Goal: Task Accomplishment & Management: Complete application form

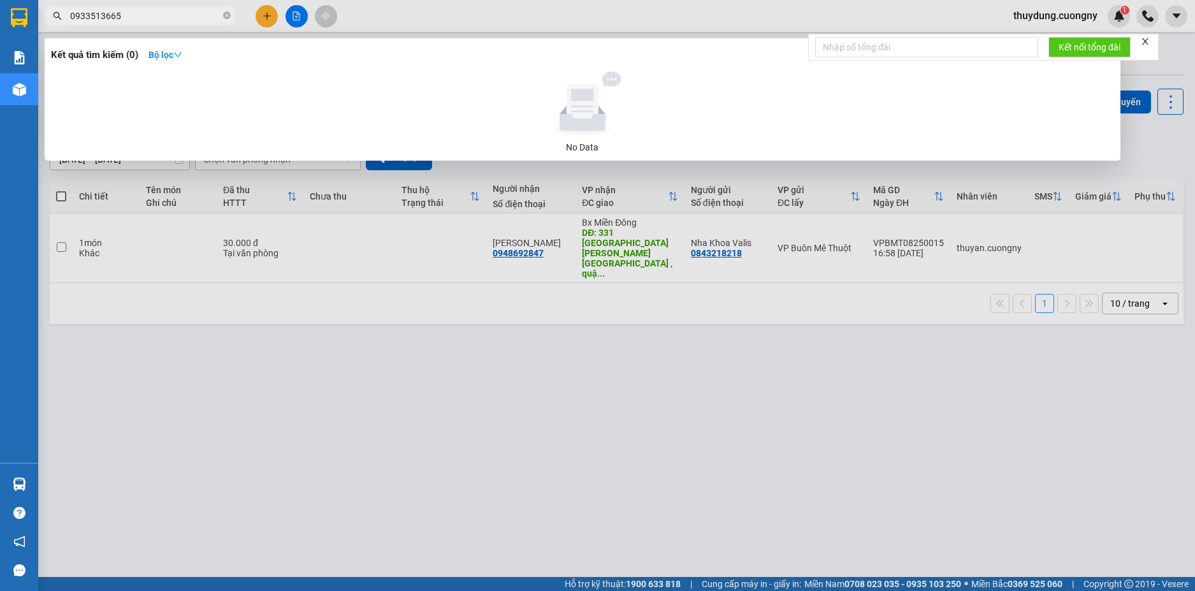
click at [157, 14] on input "0933513665" at bounding box center [145, 16] width 150 height 14
click at [228, 15] on icon "close-circle" at bounding box center [227, 15] width 8 height 8
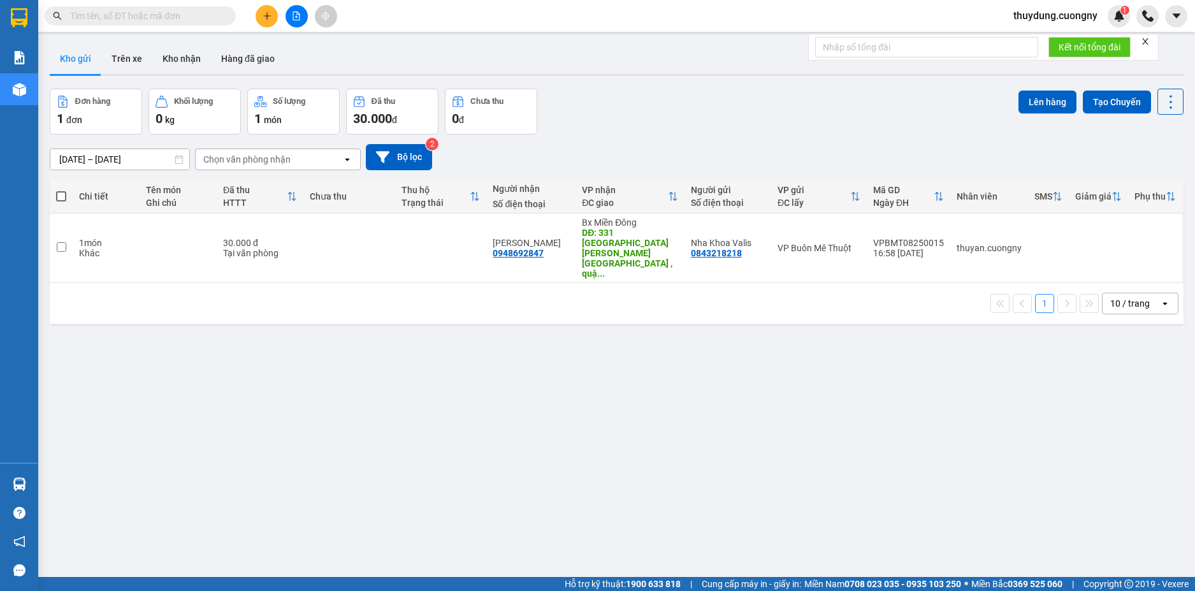
click at [193, 18] on input "text" at bounding box center [145, 16] width 150 height 14
click at [169, 22] on input "text" at bounding box center [145, 16] width 150 height 14
click at [175, 13] on input "text" at bounding box center [145, 16] width 150 height 14
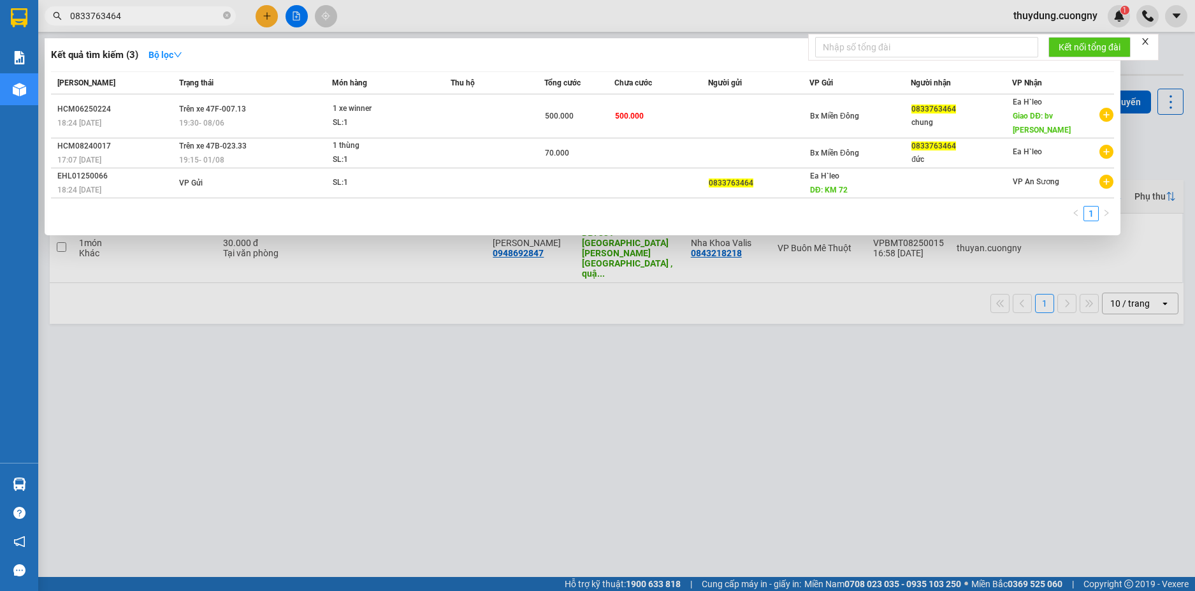
click at [174, 17] on input "0833763464" at bounding box center [145, 16] width 150 height 14
click at [164, 20] on input "0833763464" at bounding box center [145, 16] width 150 height 14
paste input "933513665"
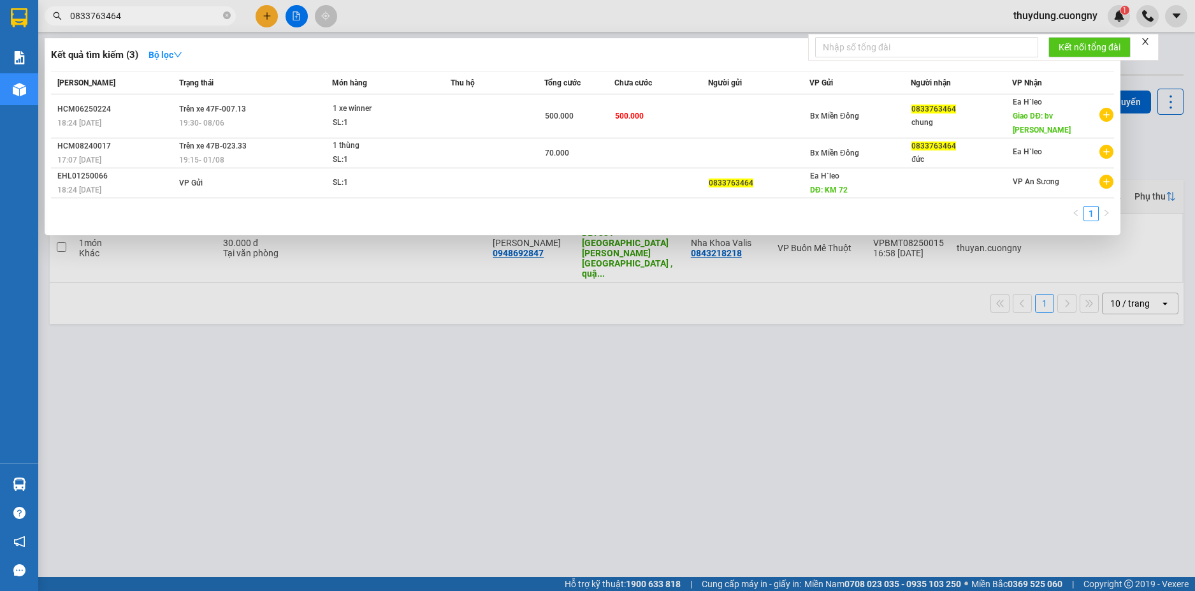
type input "0933513665"
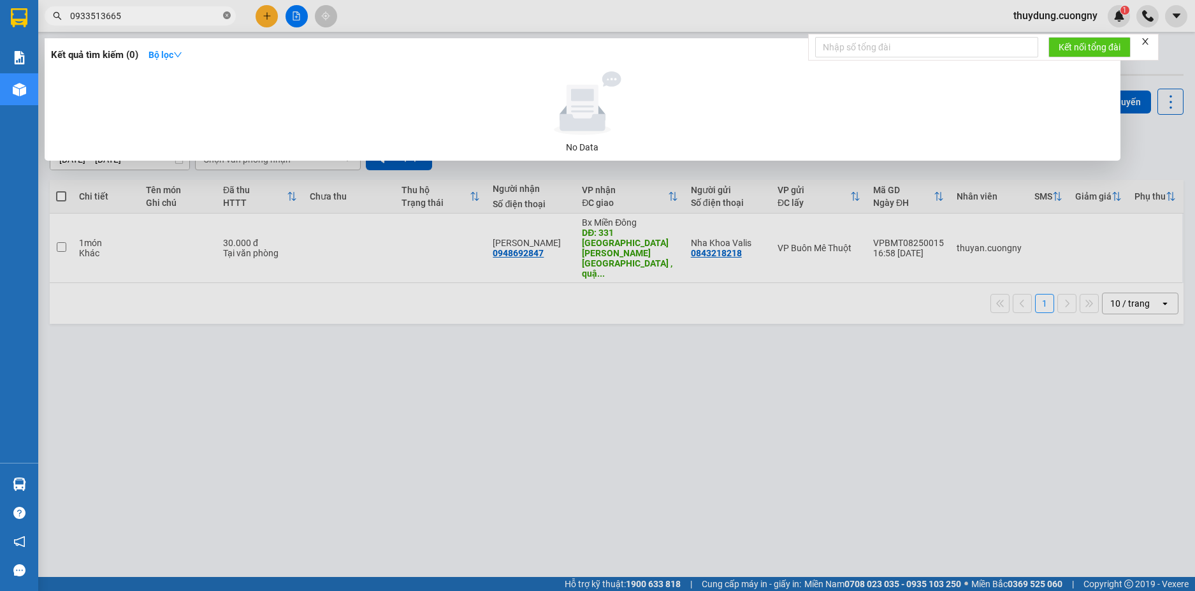
click at [226, 13] on icon "close-circle" at bounding box center [227, 15] width 8 height 8
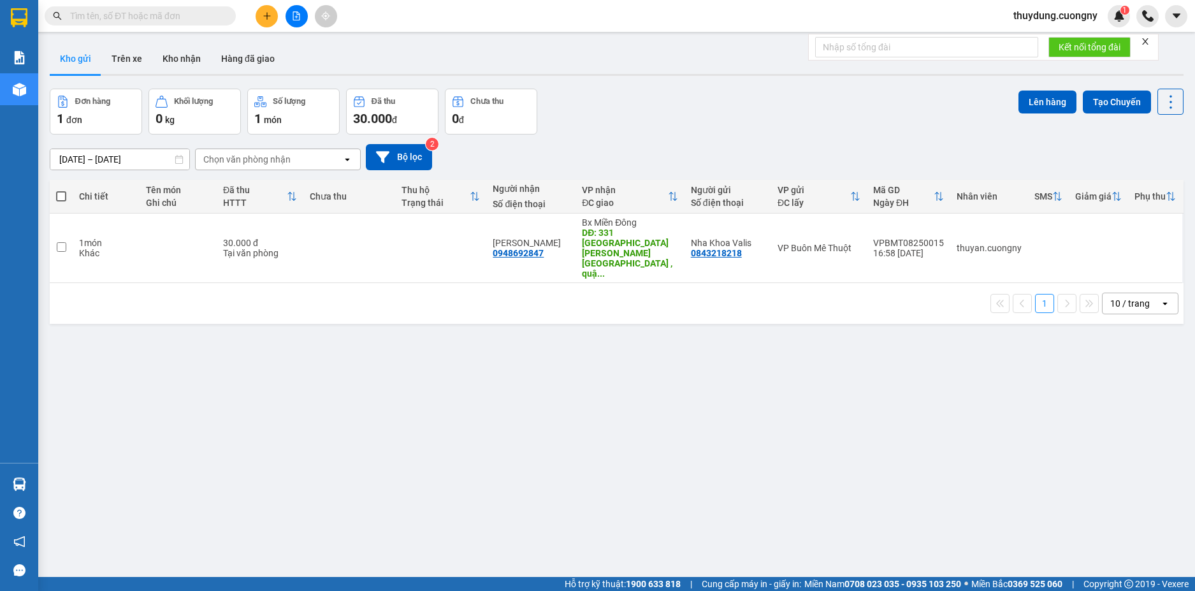
click at [177, 8] on span at bounding box center [140, 15] width 191 height 19
click at [172, 13] on input "text" at bounding box center [145, 16] width 150 height 14
paste input "0833763464"
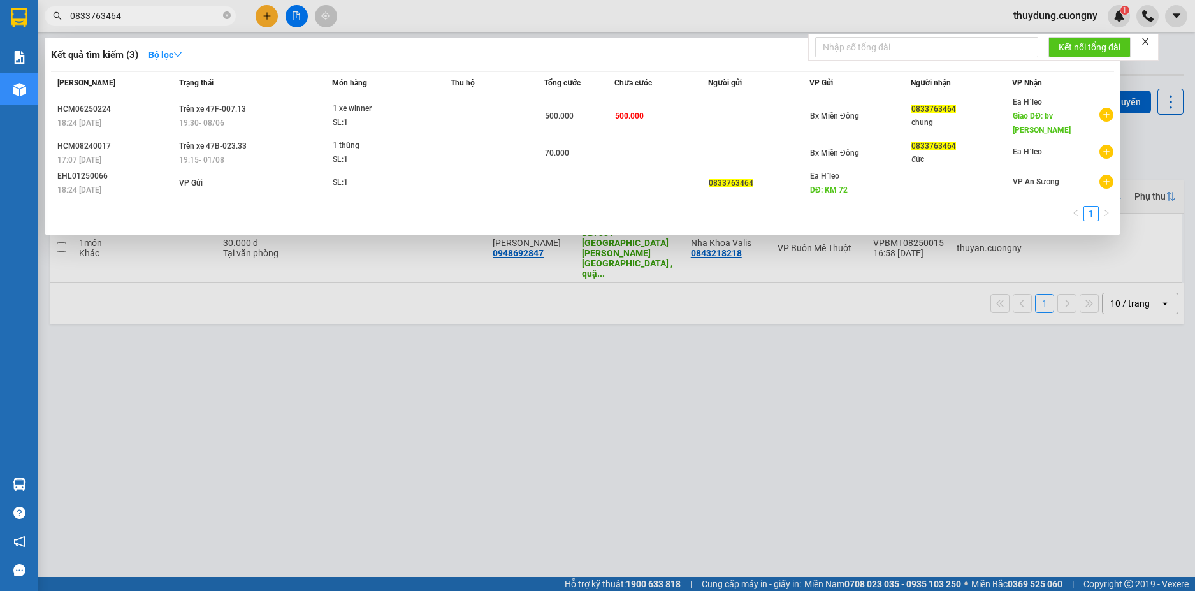
type input "0833763464"
drag, startPoint x: 228, startPoint y: 15, endPoint x: 238, endPoint y: 17, distance: 10.9
click at [228, 15] on icon "close-circle" at bounding box center [227, 15] width 8 height 8
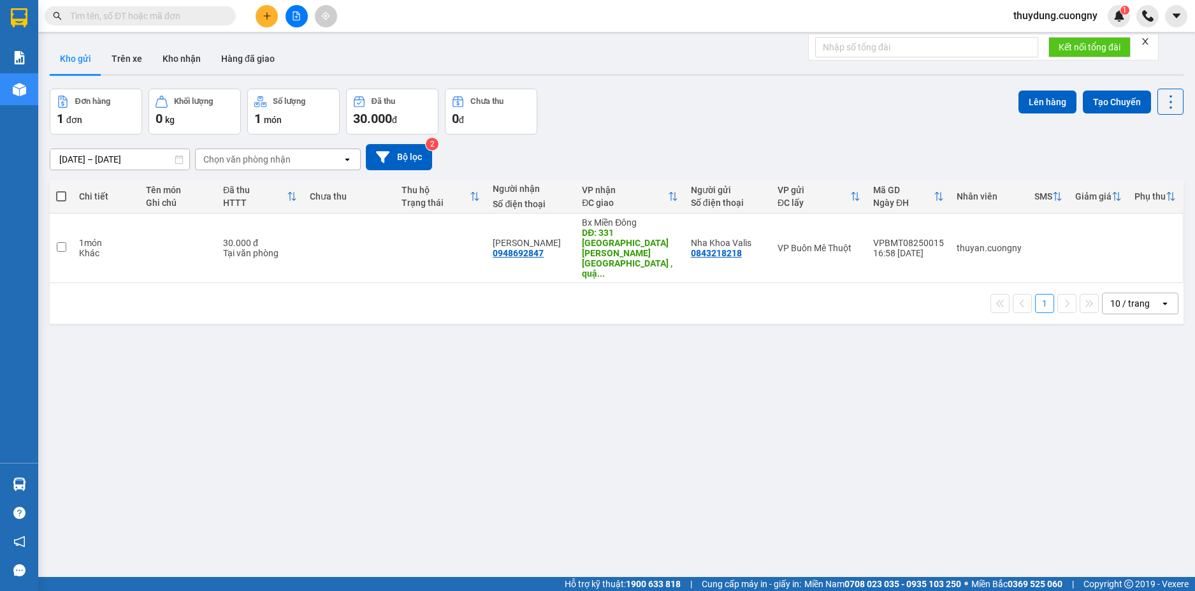
paste input "0969358679"
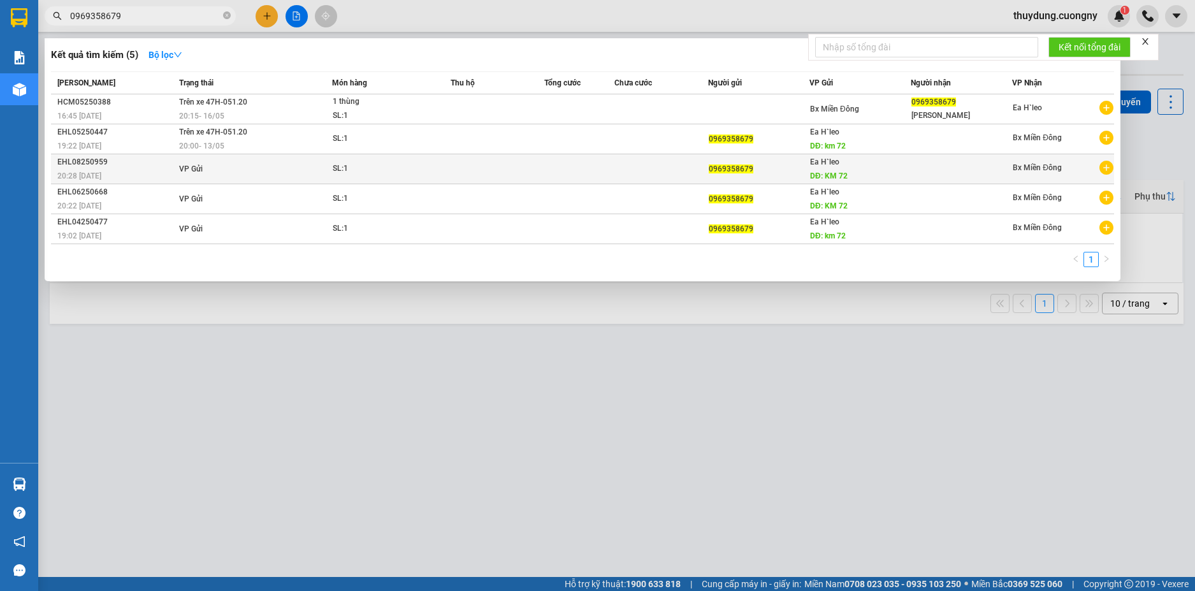
type input "0969358679"
click at [138, 171] on div "20:28 [DATE]" at bounding box center [116, 176] width 118 height 14
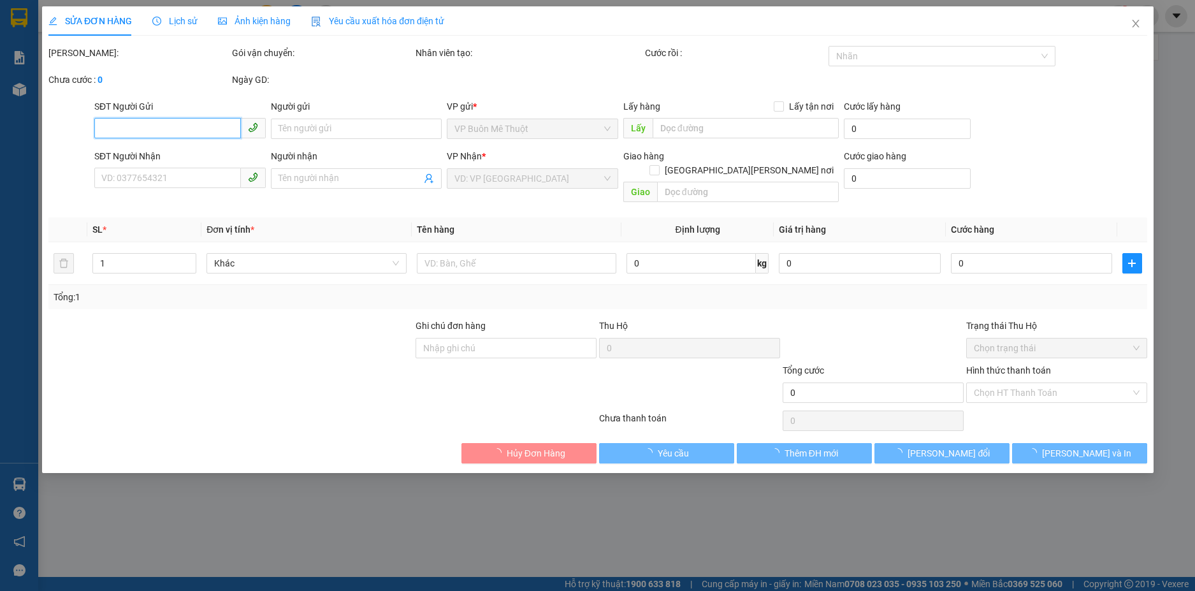
type input "0969358679"
type input "KM 72"
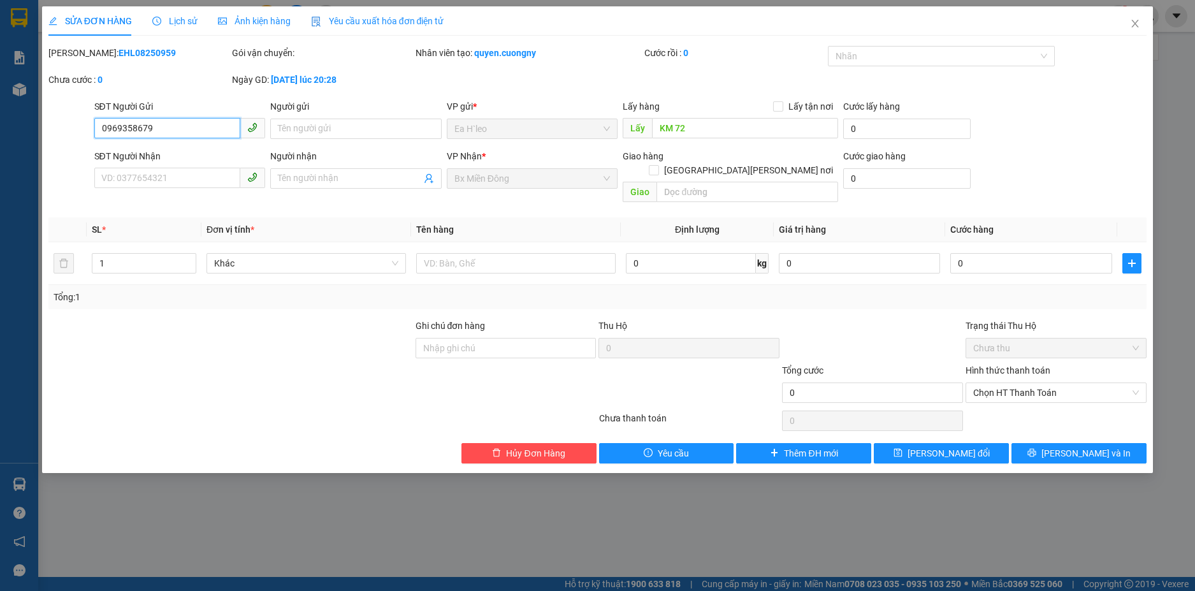
click at [177, 124] on input "0969358679" at bounding box center [167, 128] width 147 height 20
click at [1140, 20] on icon "close" at bounding box center [1135, 23] width 10 height 10
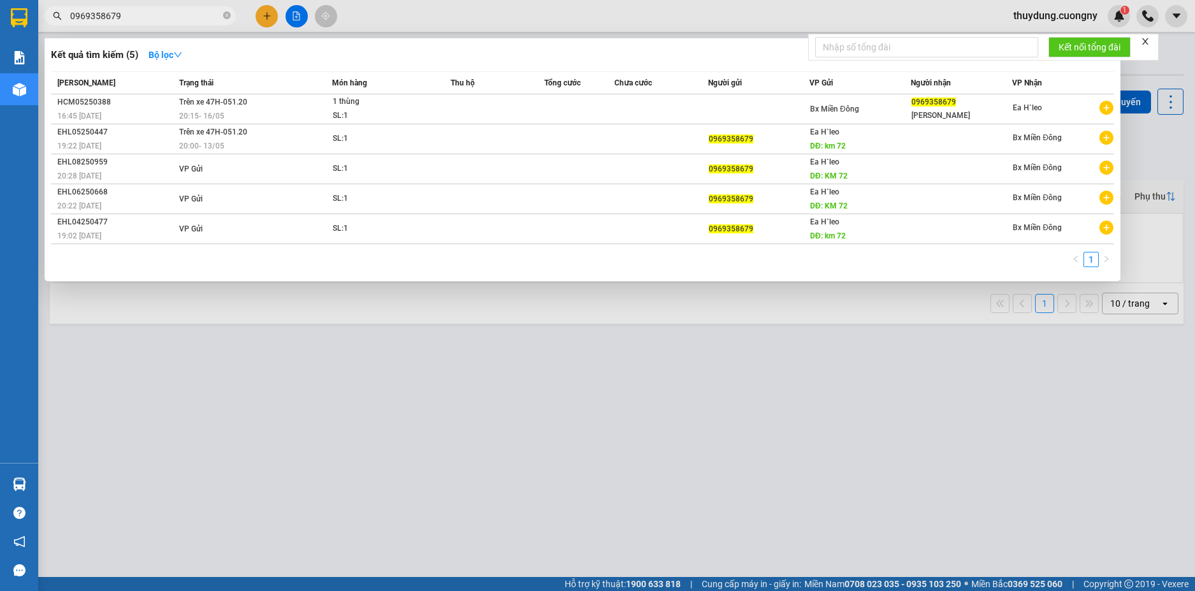
click at [156, 8] on span "0969358679" at bounding box center [140, 15] width 191 height 19
click at [146, 17] on input "0969358679" at bounding box center [145, 16] width 150 height 14
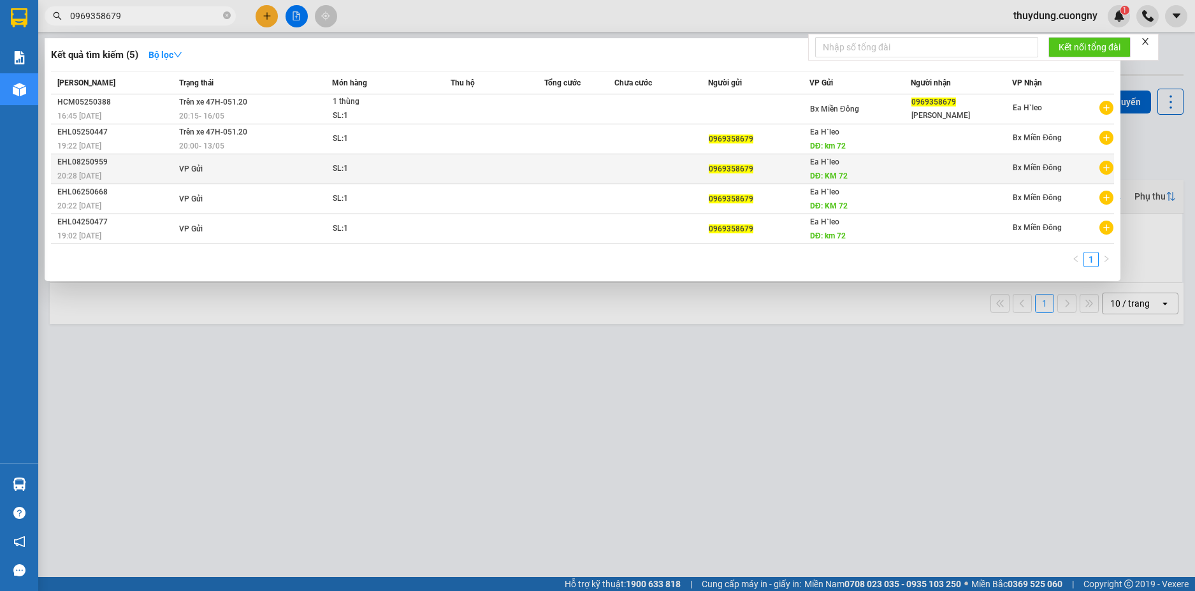
click at [106, 161] on div "EHL08250959" at bounding box center [116, 162] width 118 height 13
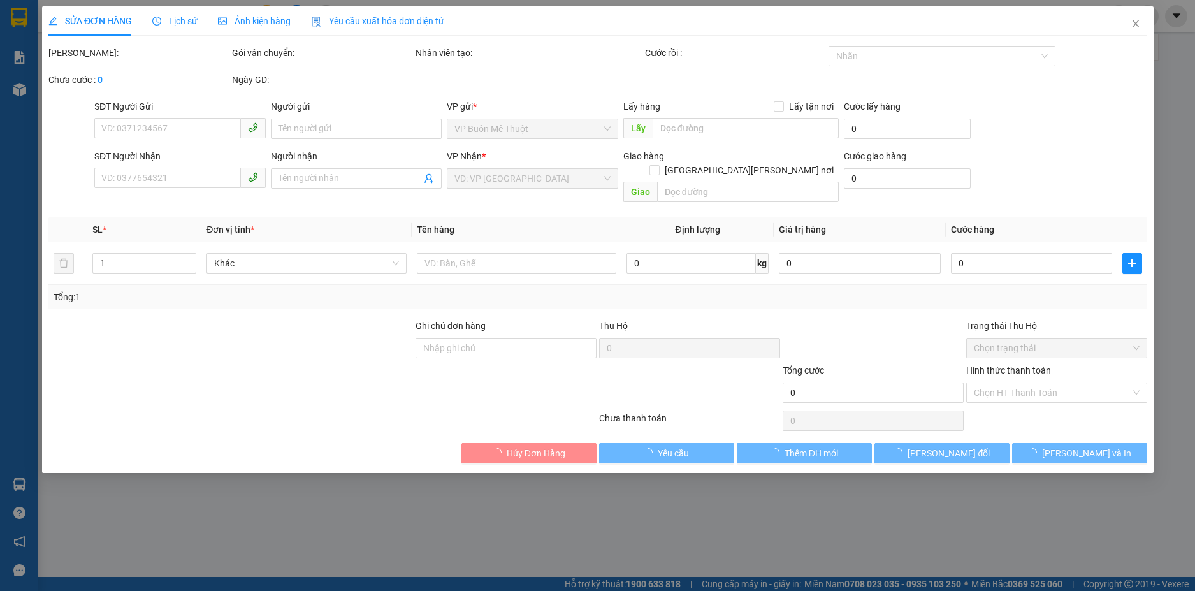
type input "0969358679"
type input "KM 72"
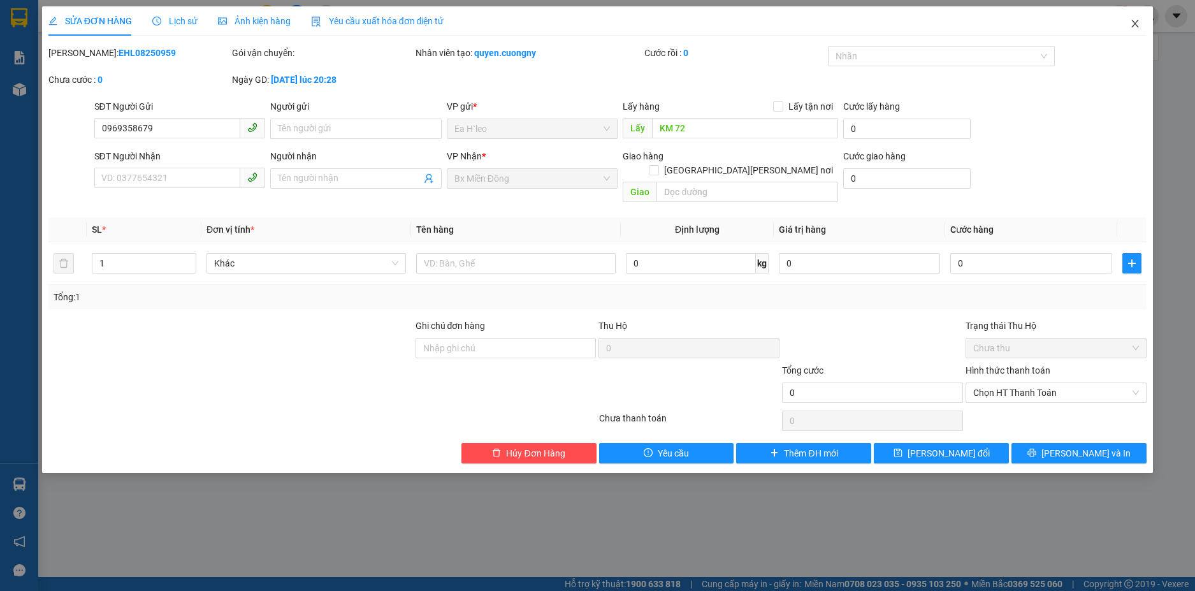
click at [1138, 22] on icon "close" at bounding box center [1135, 24] width 7 height 8
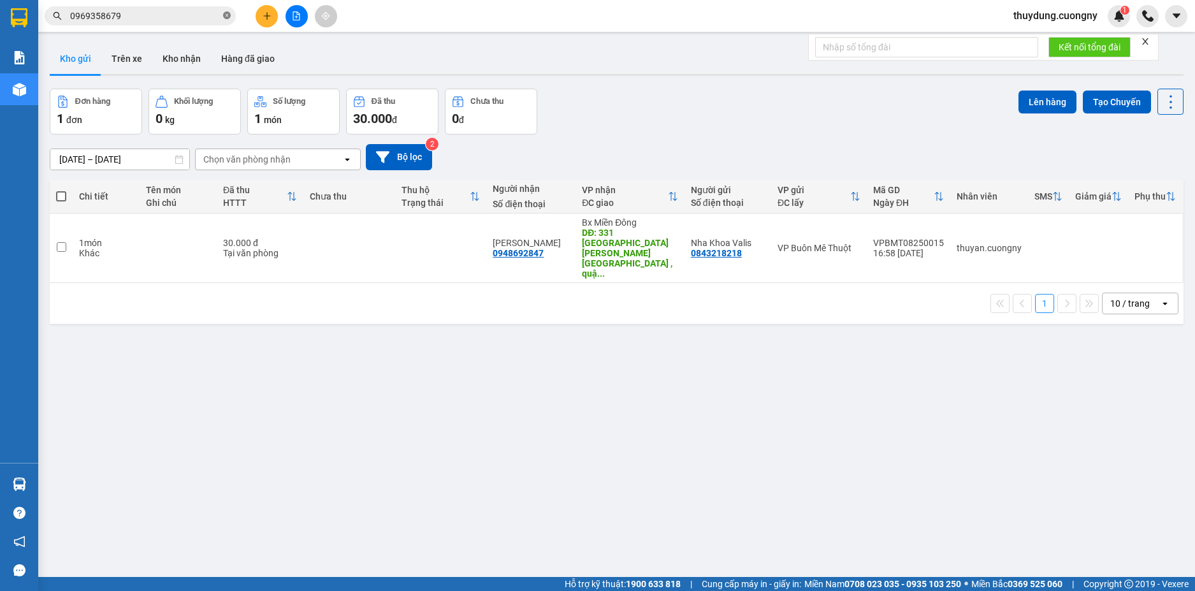
click at [227, 18] on icon "close-circle" at bounding box center [227, 15] width 8 height 8
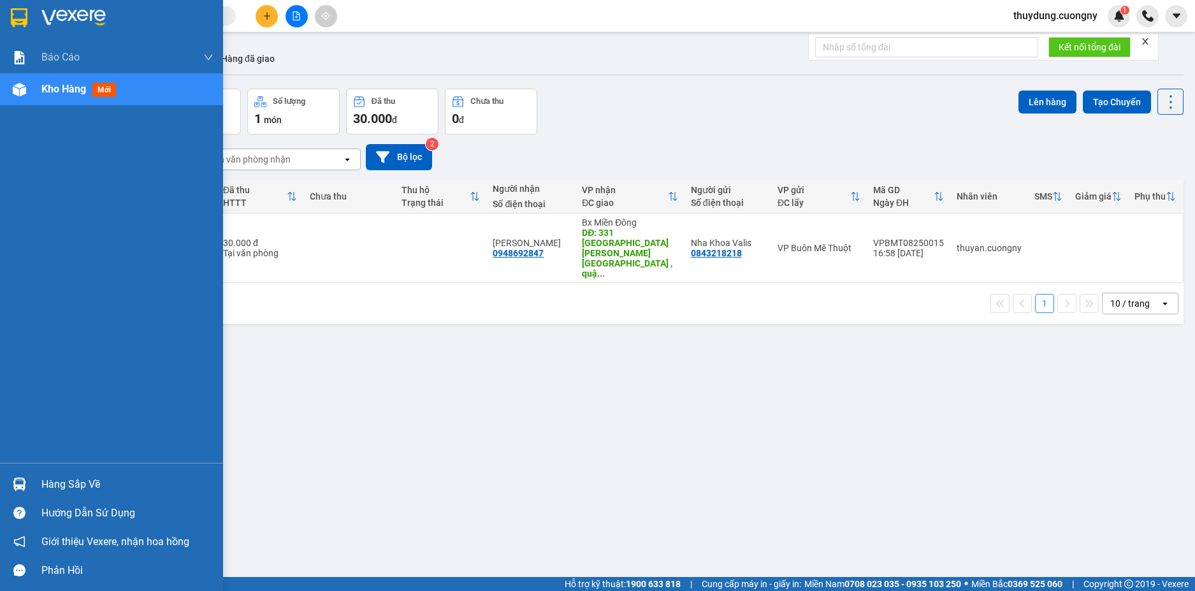
click at [80, 14] on img at bounding box center [73, 17] width 64 height 19
